Goal: Task Accomplishment & Management: Use online tool/utility

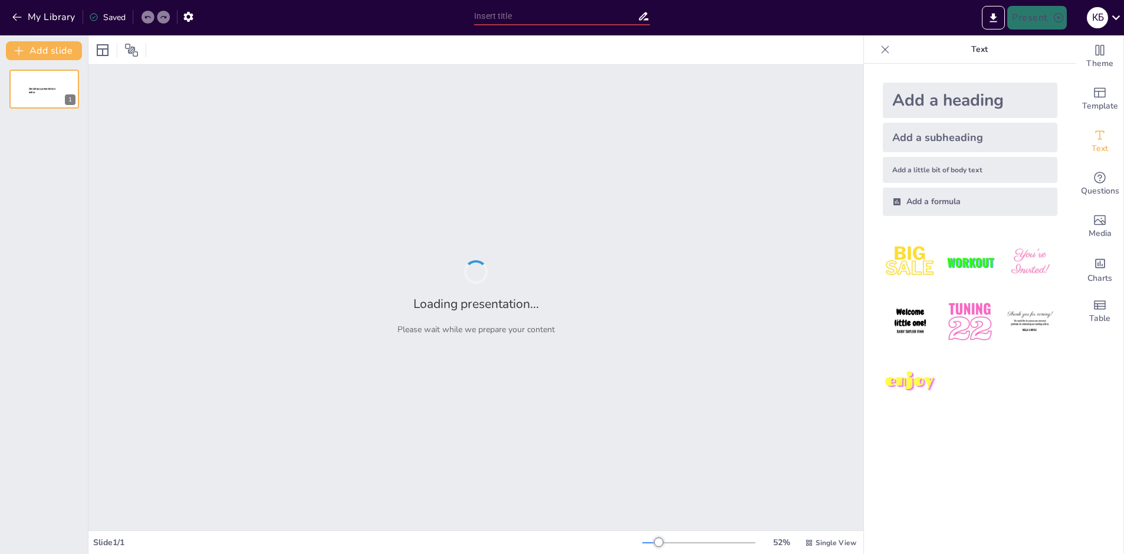
type input "Экологические проблемы современности - Обсуждение актуальных экологических проб"
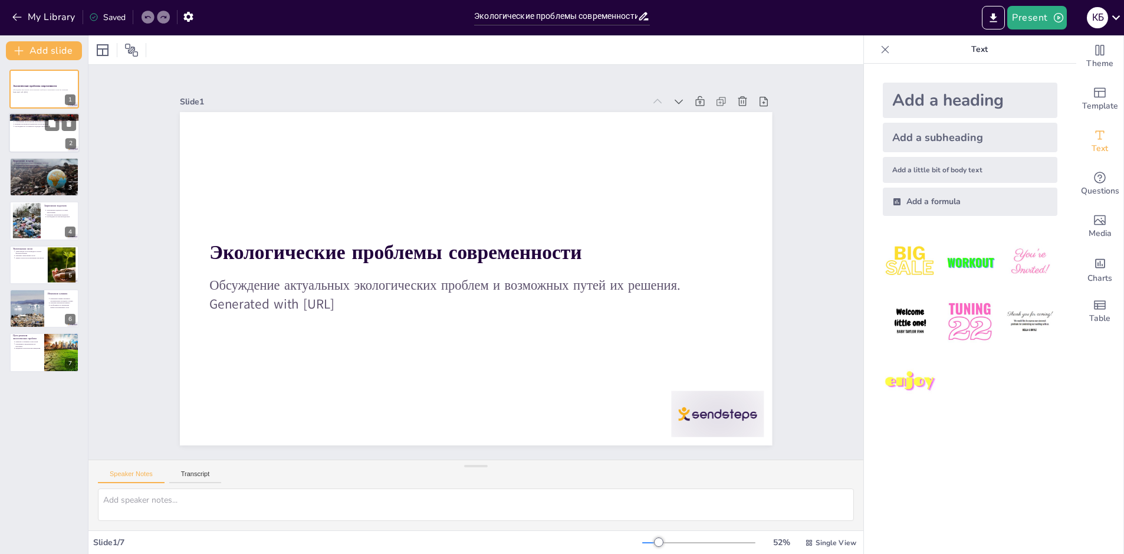
click at [41, 139] on div at bounding box center [44, 133] width 71 height 40
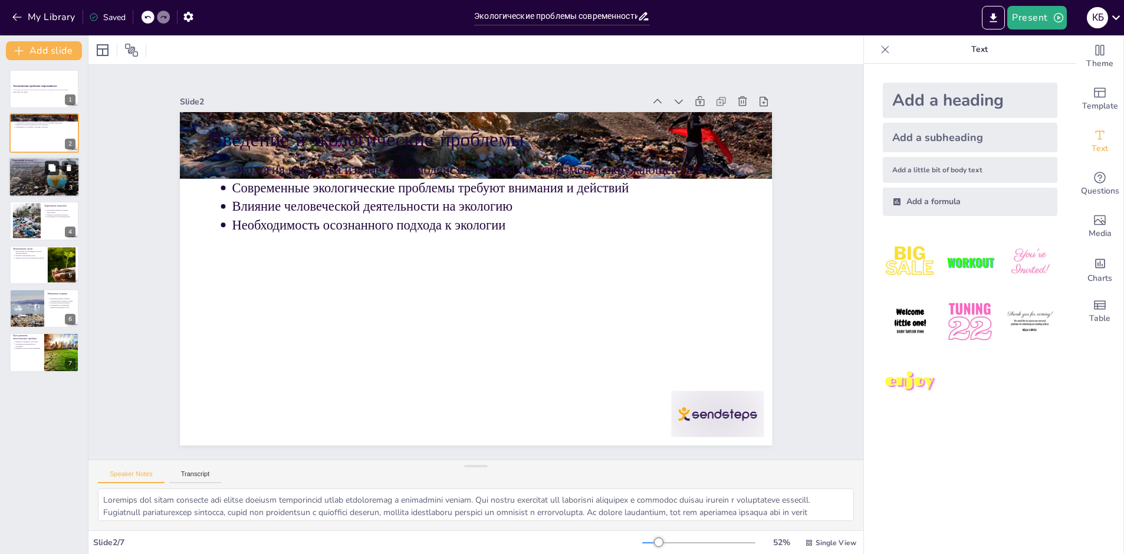
click at [54, 172] on icon at bounding box center [52, 167] width 8 height 8
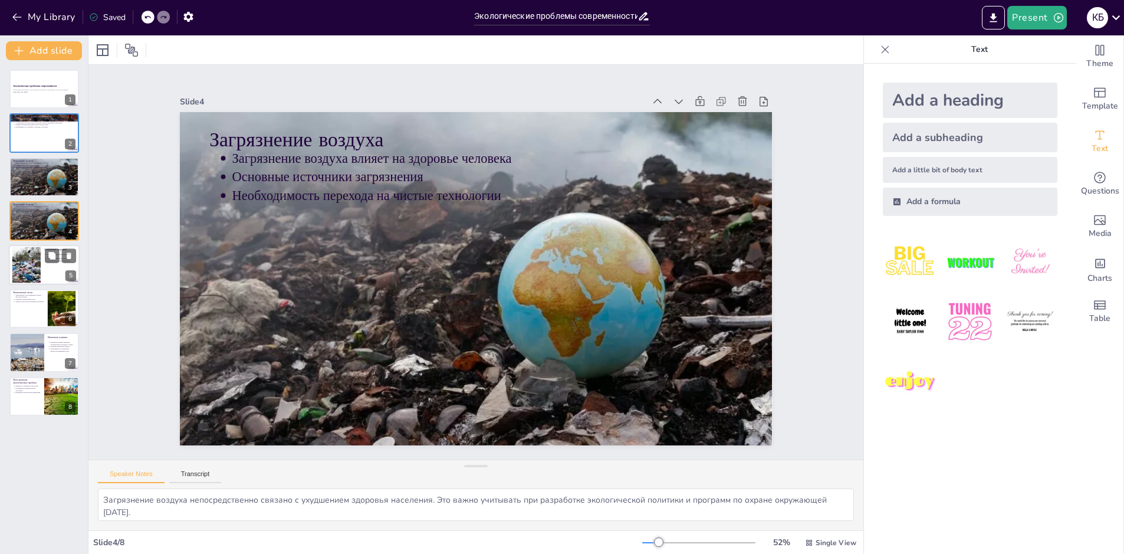
click at [42, 258] on div at bounding box center [44, 265] width 71 height 40
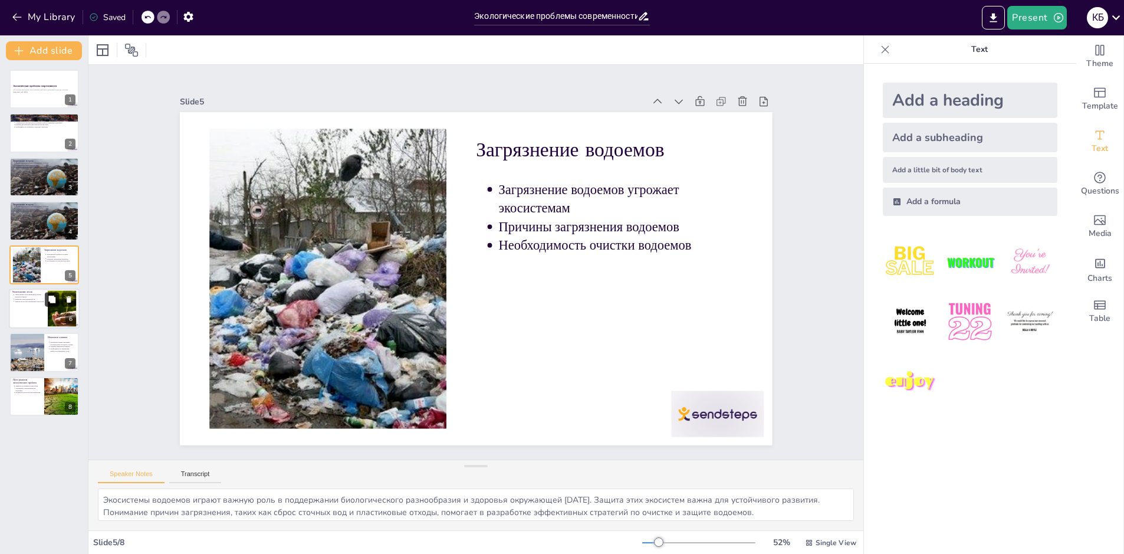
click at [55, 297] on icon at bounding box center [52, 299] width 8 height 8
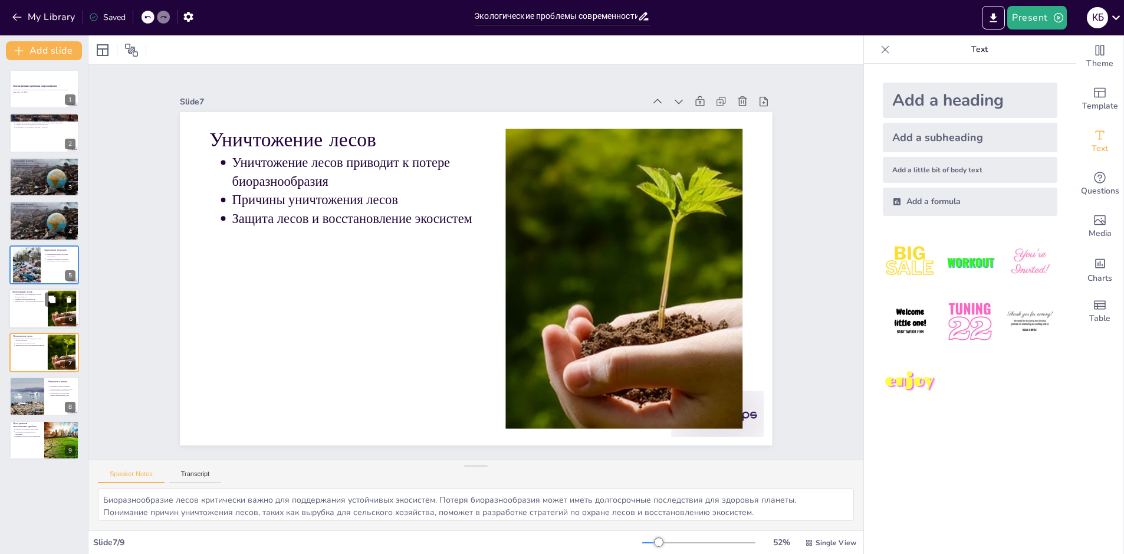
click at [52, 328] on div "Уничтожение лесов Уничтожение лесов приводит к потере биоразнообразия Причины у…" at bounding box center [44, 308] width 71 height 40
click at [54, 365] on div at bounding box center [62, 352] width 90 height 36
click at [51, 381] on button at bounding box center [52, 387] width 14 height 14
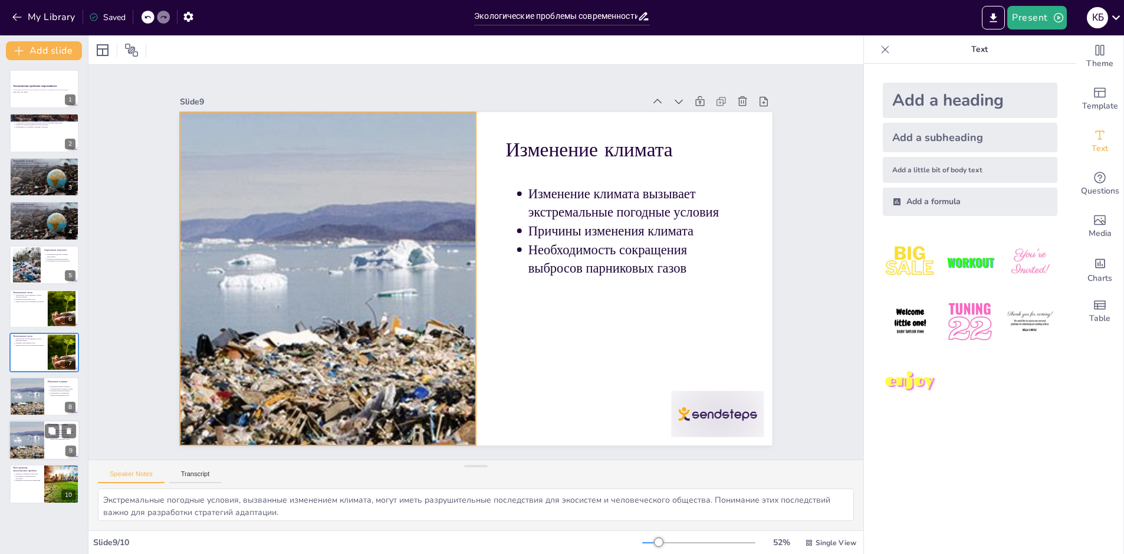
click at [41, 447] on div at bounding box center [26, 440] width 142 height 40
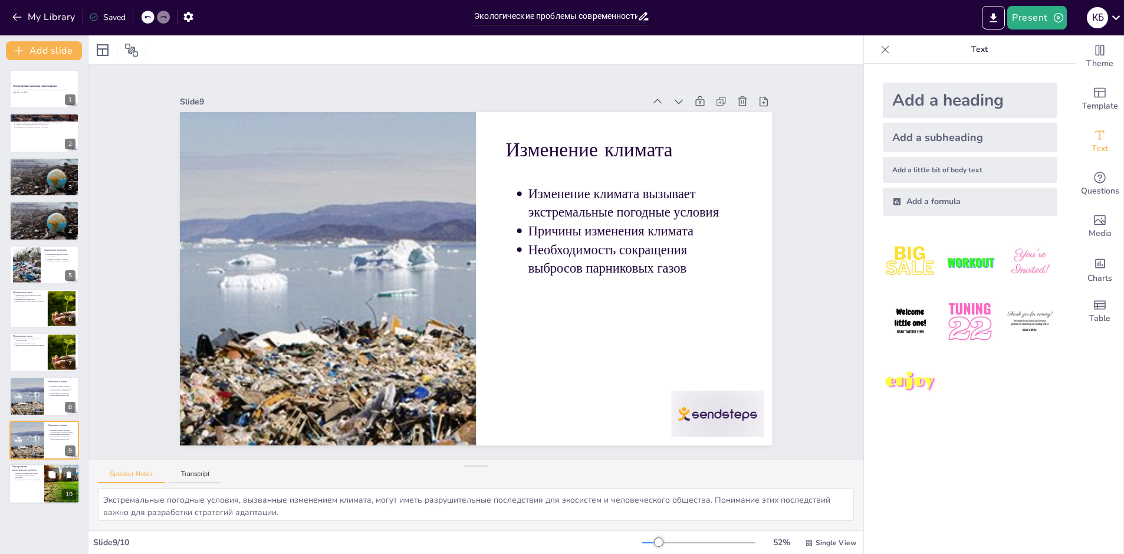
click at [44, 479] on div at bounding box center [44, 484] width 71 height 40
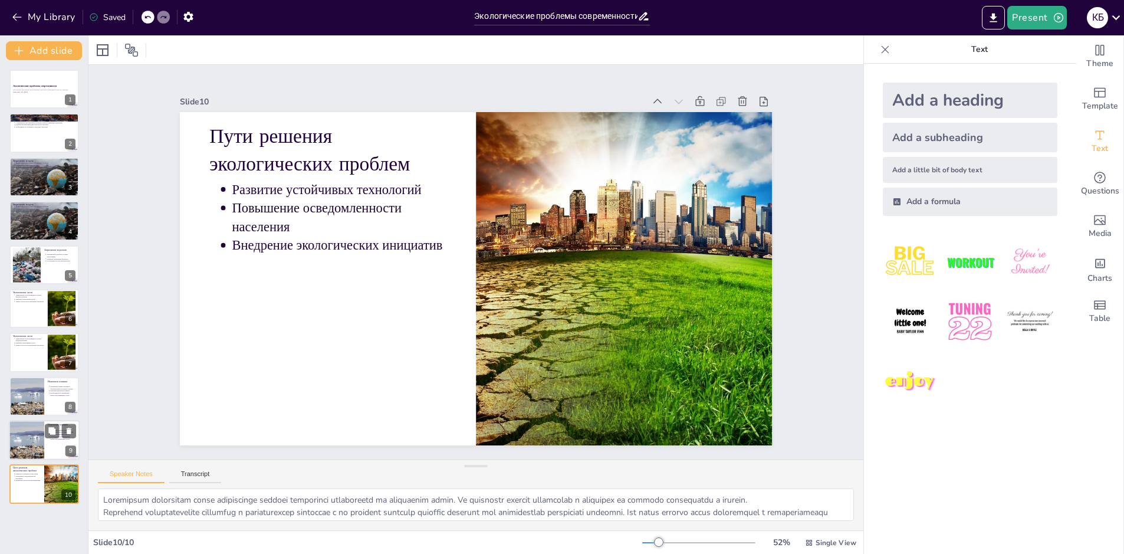
click at [29, 433] on div at bounding box center [26, 440] width 142 height 40
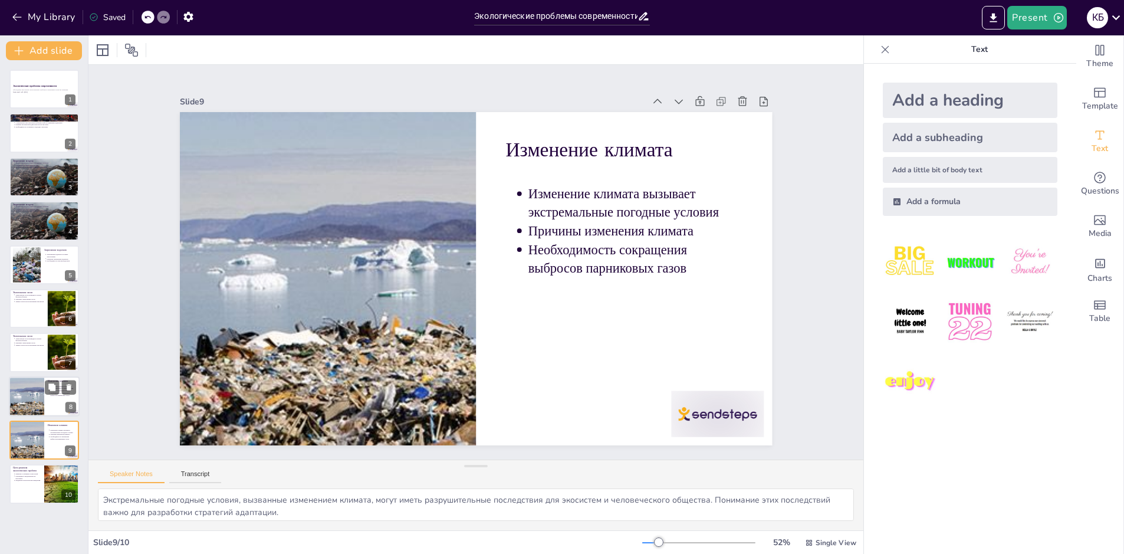
click at [24, 390] on div at bounding box center [26, 396] width 142 height 40
click at [26, 436] on div at bounding box center [26, 440] width 142 height 40
click at [16, 345] on p "Защита лесов и восстановление экосистем" at bounding box center [29, 345] width 29 height 2
type textarea "Биоразнообразие лесов критически важно для поддержания устойчивых экосистем. По…"
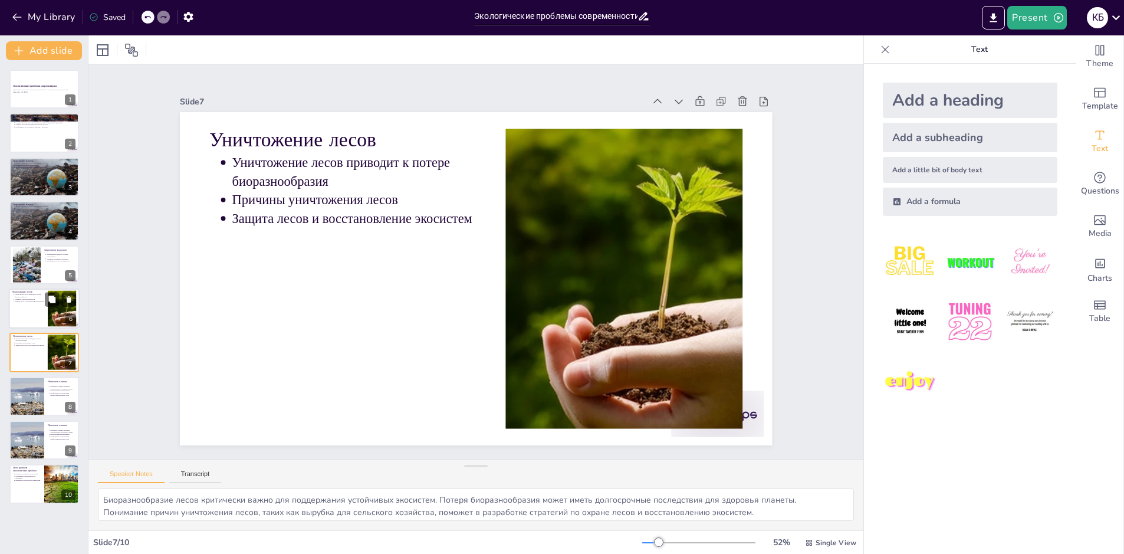
click at [19, 301] on p "Защита лесов и восстановление экосистем" at bounding box center [29, 301] width 29 height 2
